Goal: Information Seeking & Learning: Learn about a topic

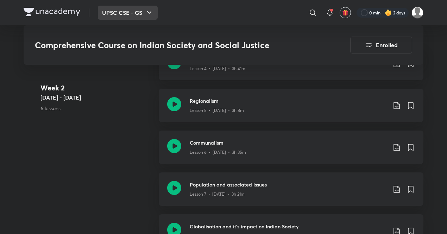
click at [144, 10] on button "UPSC CSE - GS" at bounding box center [128, 13] width 60 height 14
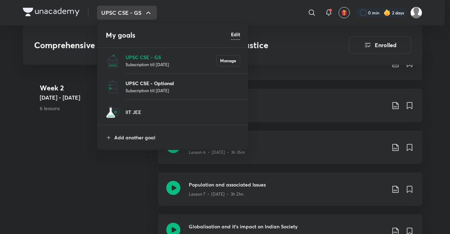
click at [153, 80] on p "UPSC CSE - Optional" at bounding box center [183, 83] width 115 height 7
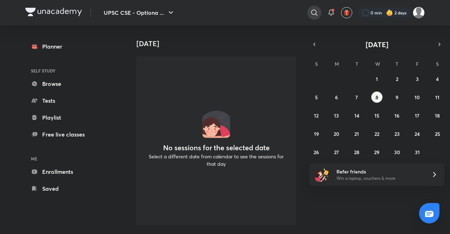
click at [320, 11] on div at bounding box center [315, 13] width 14 height 14
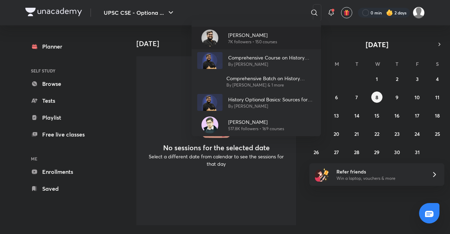
click at [210, 38] on img at bounding box center [210, 38] width 17 height 17
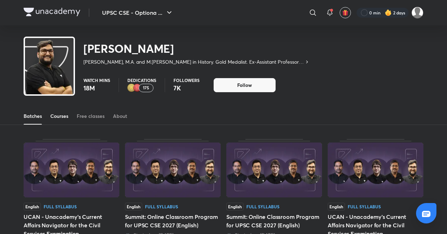
click at [61, 112] on link "Courses" at bounding box center [59, 116] width 18 height 17
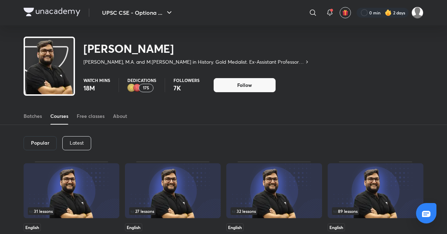
click at [70, 141] on p "Latest" at bounding box center [77, 143] width 14 height 6
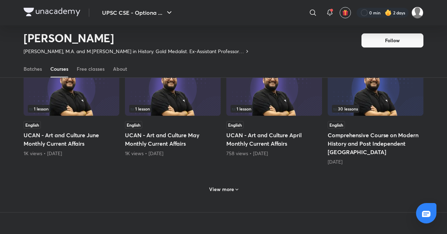
scroll to position [323, 0]
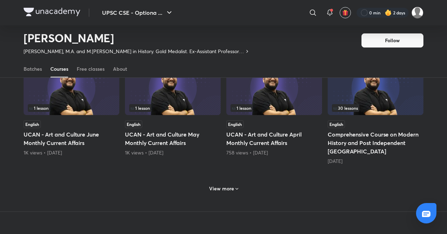
click at [218, 183] on div "View more" at bounding box center [223, 188] width 35 height 11
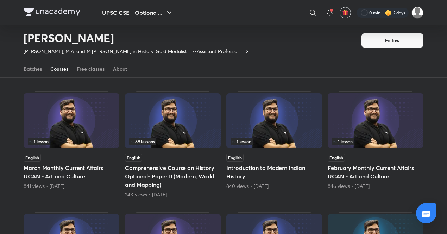
scroll to position [411, 0]
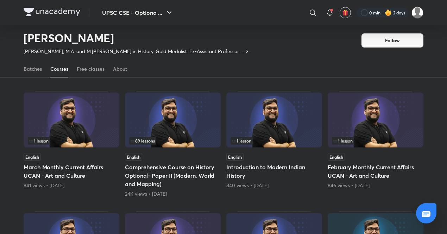
click at [164, 121] on img at bounding box center [173, 120] width 96 height 55
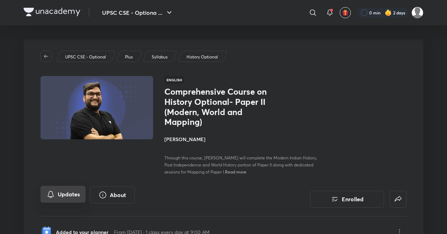
click at [64, 189] on button "Updates" at bounding box center [62, 194] width 45 height 17
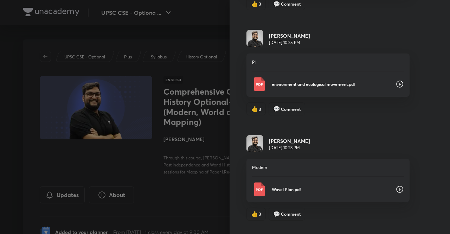
scroll to position [2779, 0]
click at [396, 81] on icon at bounding box center [400, 84] width 8 height 8
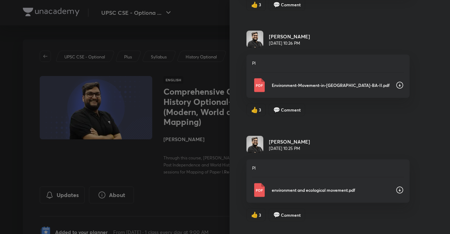
scroll to position [2669, 0]
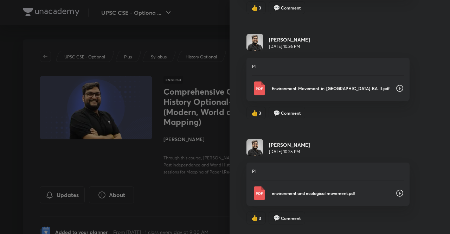
click at [397, 86] on icon at bounding box center [400, 88] width 7 height 7
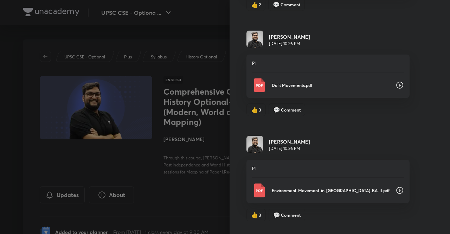
scroll to position [2556, 0]
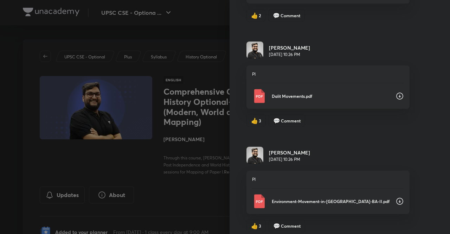
click at [396, 92] on icon at bounding box center [400, 96] width 8 height 8
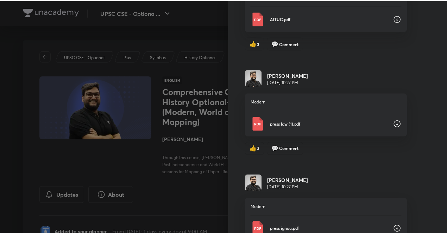
scroll to position [2309, 0]
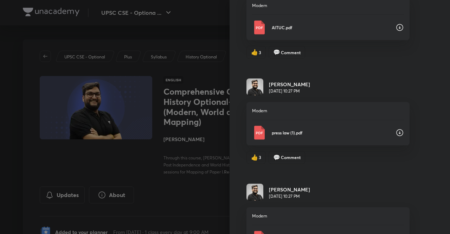
click at [188, 223] on div at bounding box center [225, 117] width 450 height 234
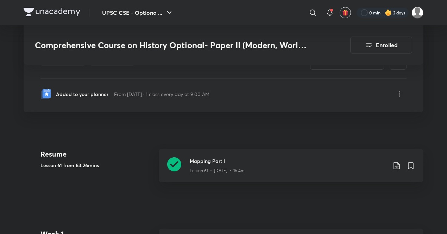
scroll to position [178, 0]
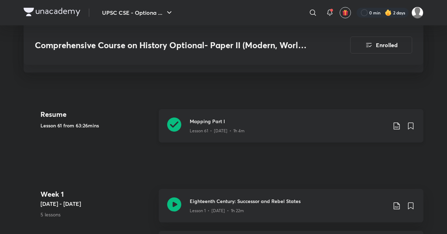
click at [396, 125] on icon at bounding box center [396, 126] width 8 height 8
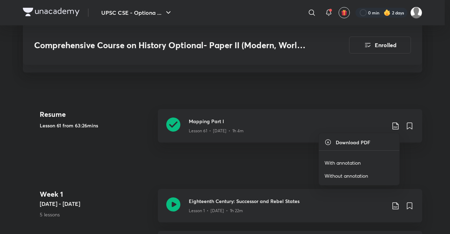
click at [341, 162] on p "With annotation" at bounding box center [343, 162] width 36 height 7
